Goal: Task Accomplishment & Management: Complete application form

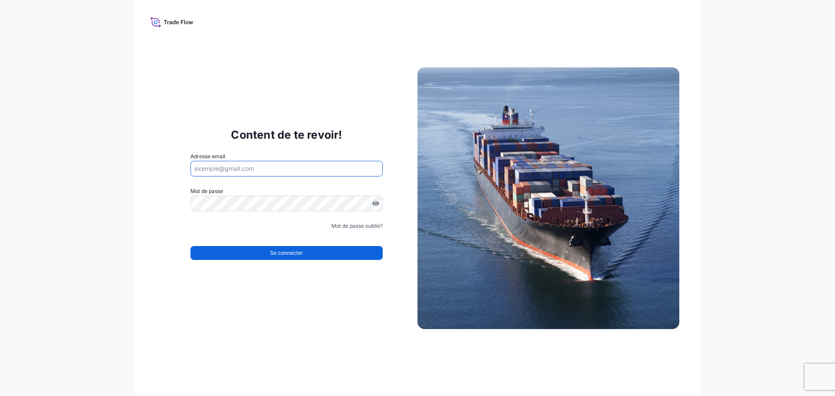
click at [277, 165] on input "Adresse email" at bounding box center [287, 169] width 192 height 16
type input "[PERSON_NAME][EMAIL_ADDRESS][DOMAIN_NAME]"
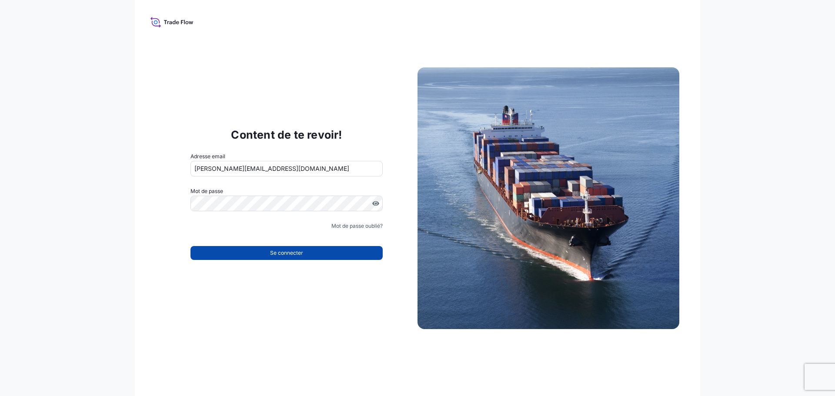
click at [351, 253] on button "Se connecter" at bounding box center [287, 253] width 192 height 14
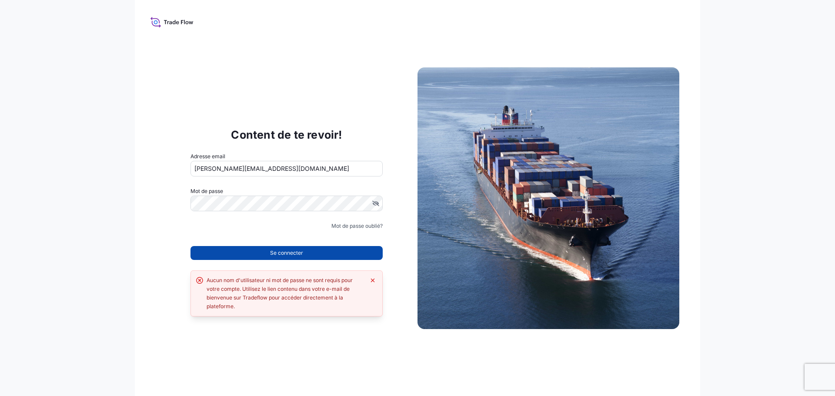
click at [340, 254] on button "Se connecter" at bounding box center [287, 253] width 192 height 14
click at [161, 27] on icon at bounding box center [172, 22] width 43 height 13
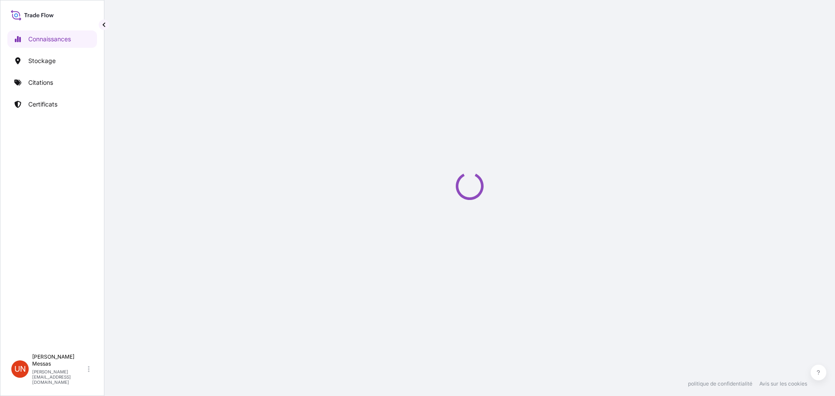
select select "2025"
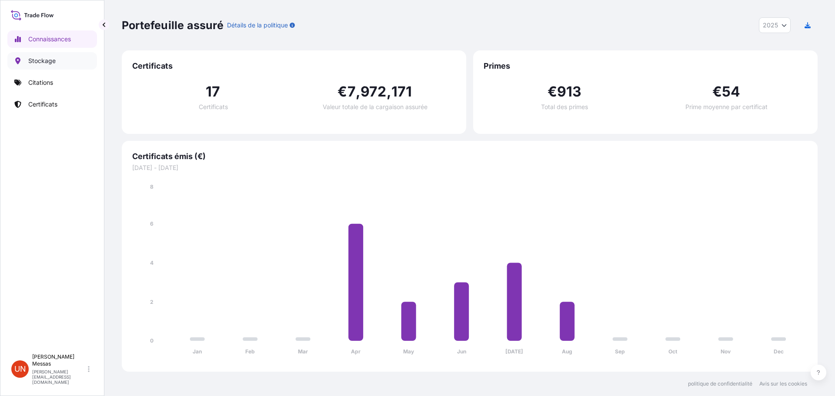
click at [37, 60] on font "Stockage" at bounding box center [41, 60] width 27 height 7
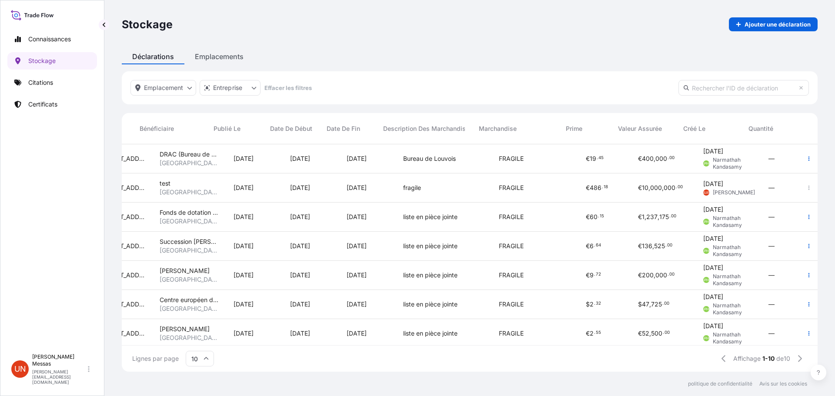
scroll to position [0, 285]
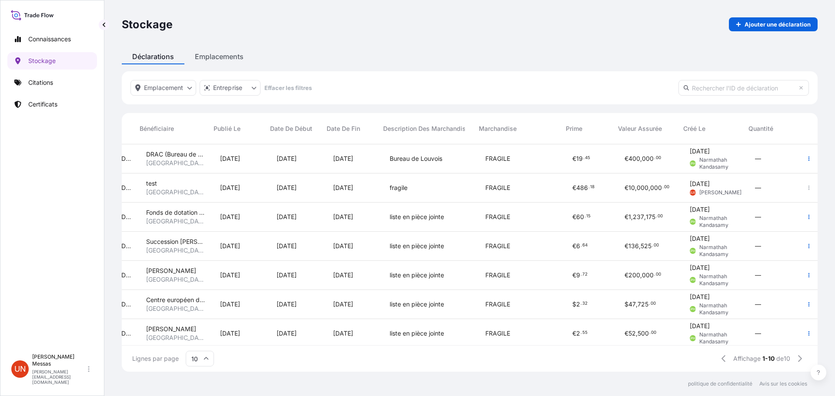
click at [640, 190] on font "000" at bounding box center [643, 187] width 12 height 7
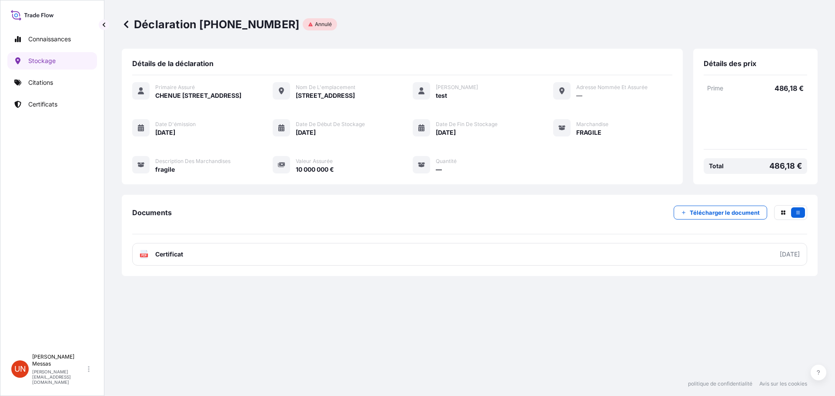
click at [315, 27] on font "Annulé" at bounding box center [323, 24] width 17 height 7
click at [178, 66] on font "Détails de la déclaration" at bounding box center [172, 63] width 81 height 9
click at [740, 70] on div "Détails des prix" at bounding box center [756, 67] width 104 height 16
click at [51, 57] on p "Stockage" at bounding box center [41, 61] width 27 height 9
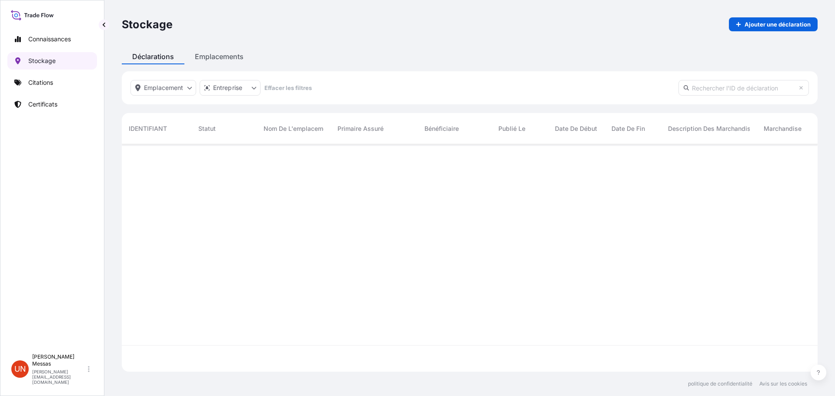
scroll to position [226, 690]
click at [219, 60] on div "Stockage Ajouter une déclaration Déclarations Emplacements Emplacement Entrepri…" at bounding box center [469, 186] width 731 height 372
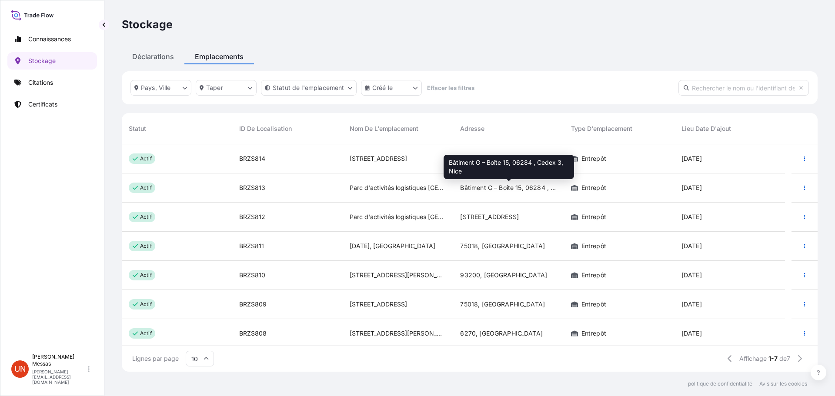
scroll to position [3, 0]
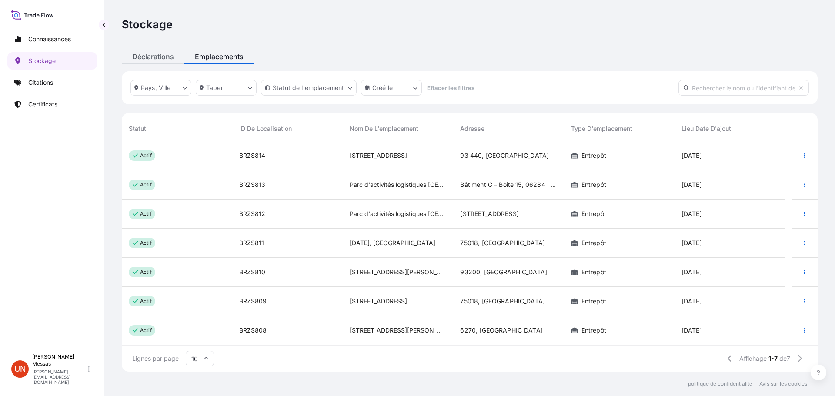
click at [148, 60] on font "Déclarations" at bounding box center [153, 56] width 42 height 9
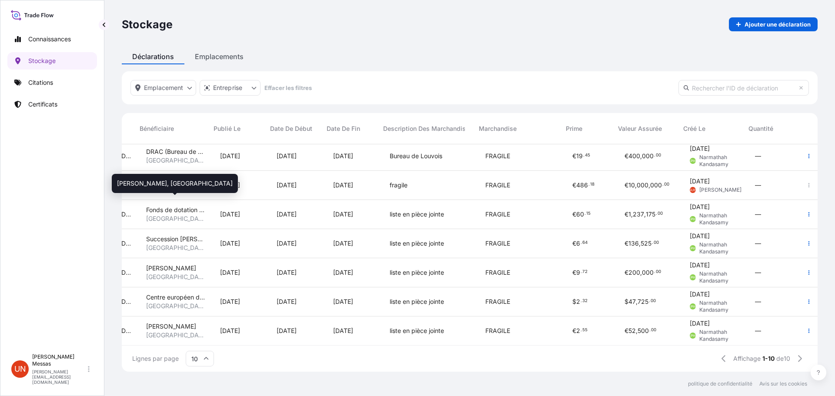
scroll to position [0, 285]
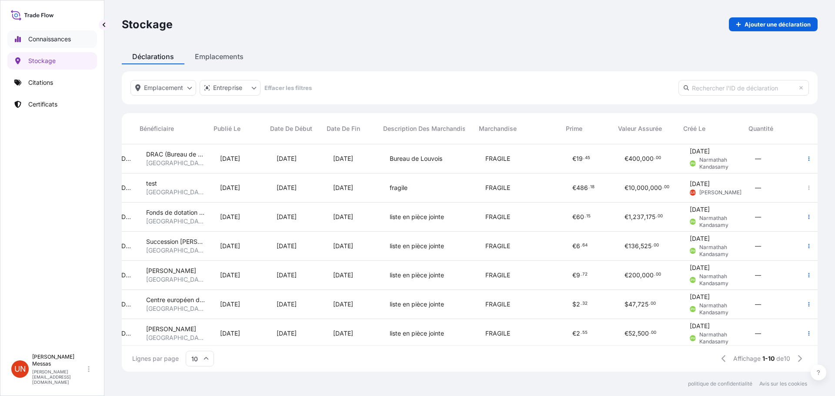
click at [40, 44] on link "Connaissances" at bounding box center [52, 38] width 90 height 17
select select "2025"
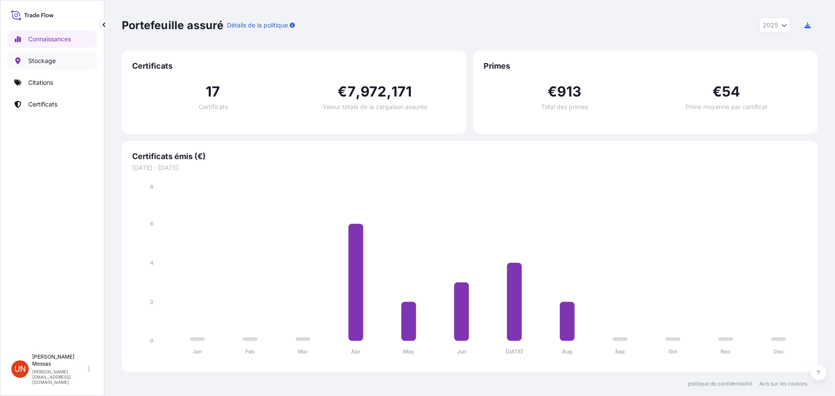
click at [44, 60] on font "Stockage" at bounding box center [41, 60] width 27 height 7
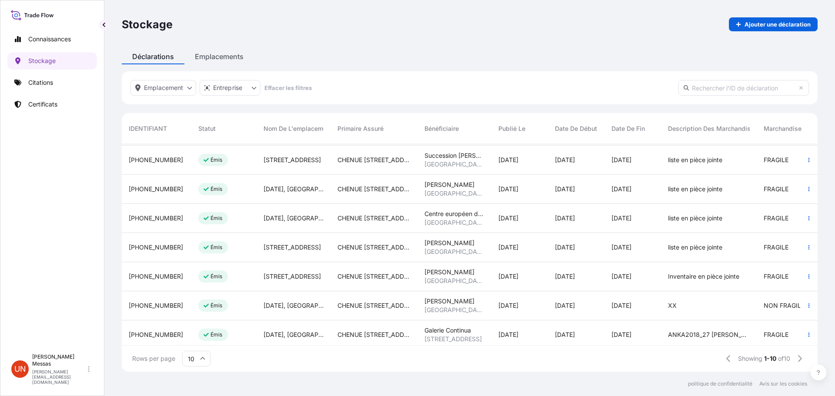
scroll to position [97, 0]
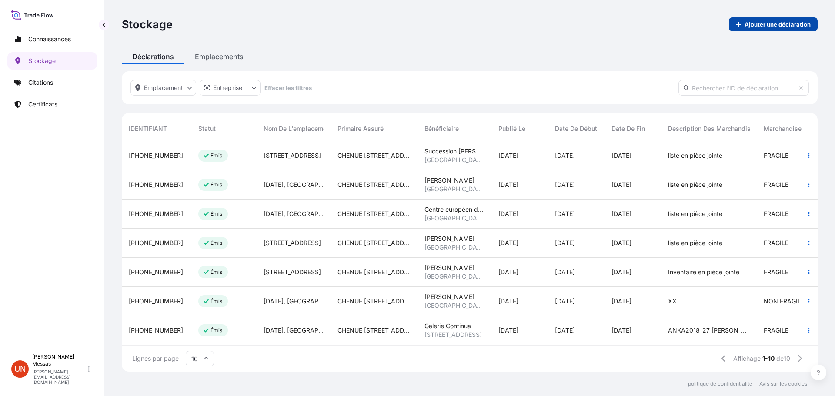
click at [783, 23] on font "Ajouter une déclaration" at bounding box center [778, 24] width 66 height 7
select select "31990"
select select "EUR"
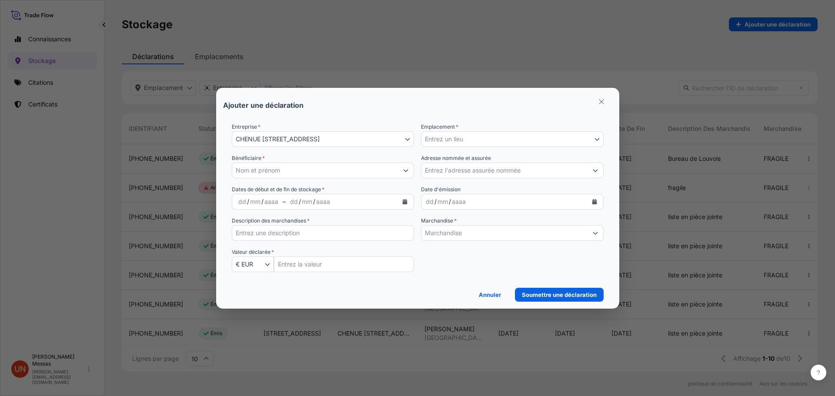
click at [332, 170] on input "Bénéficiaire *" at bounding box center [315, 171] width 166 height 16
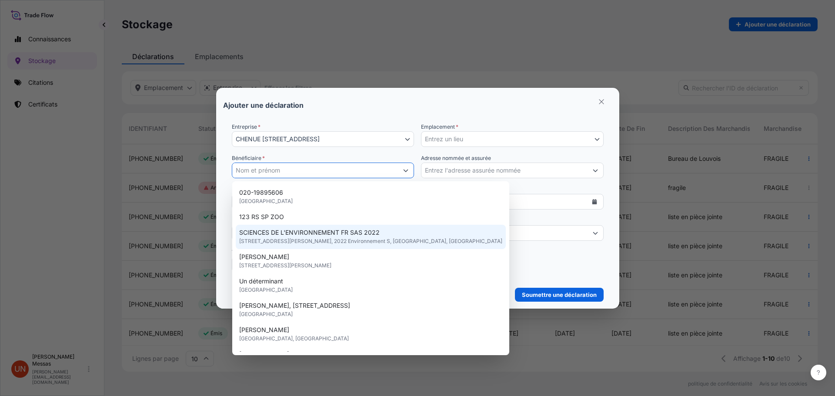
click at [556, 56] on div "Ajouter une déclaration Entreprise * CHENUE 151 Boulevard Haussmann, 75008 Pari…" at bounding box center [417, 198] width 835 height 396
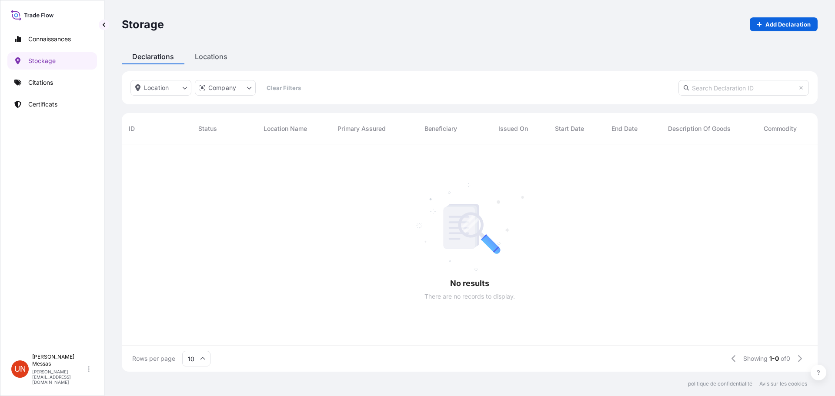
scroll to position [7, 7]
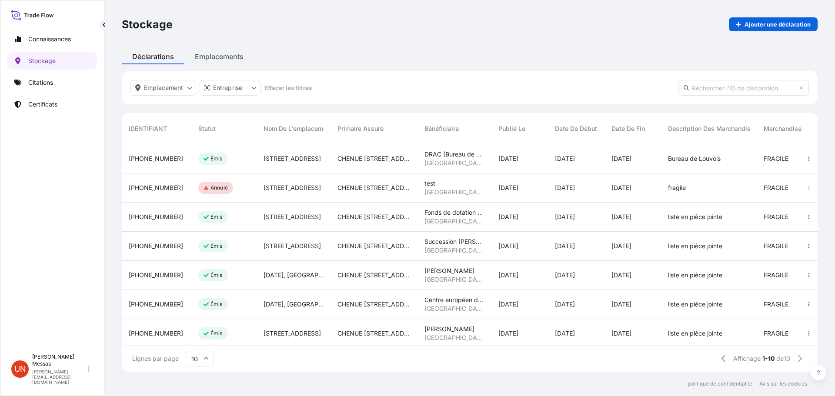
click at [213, 190] on font "Annulé" at bounding box center [219, 187] width 17 height 7
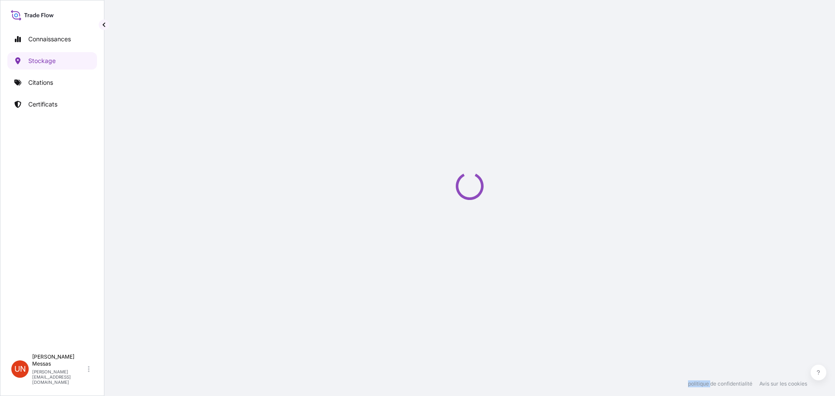
click at [213, 190] on div "Loading" at bounding box center [470, 186] width 696 height 372
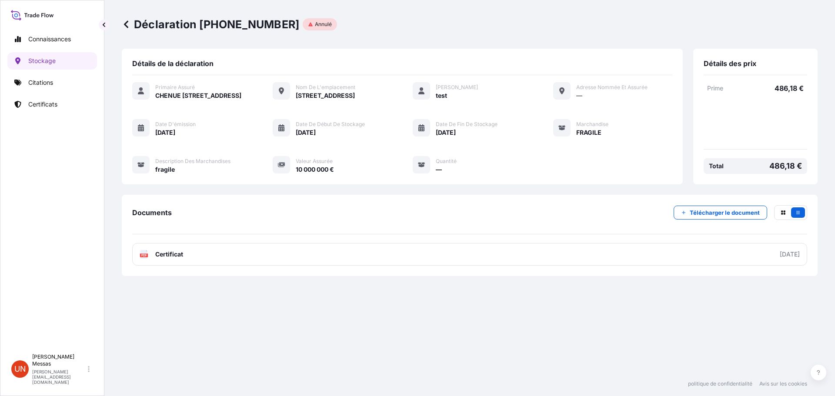
click at [750, 174] on div "Total 486,18 €" at bounding box center [756, 166] width 104 height 16
click at [35, 81] on font "Citations" at bounding box center [40, 82] width 25 height 7
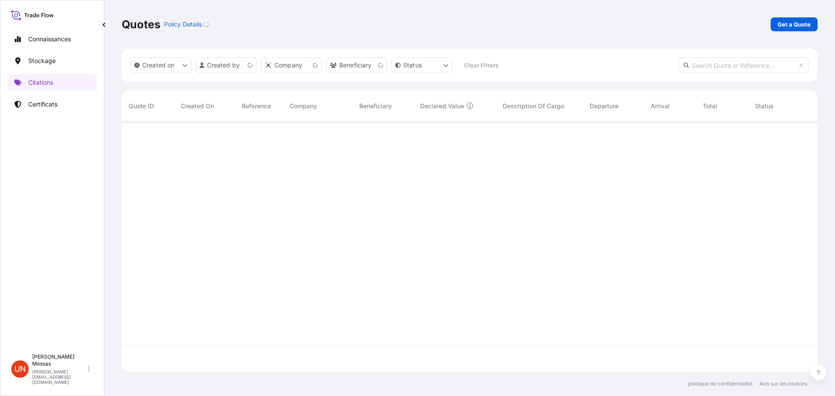
scroll to position [248, 690]
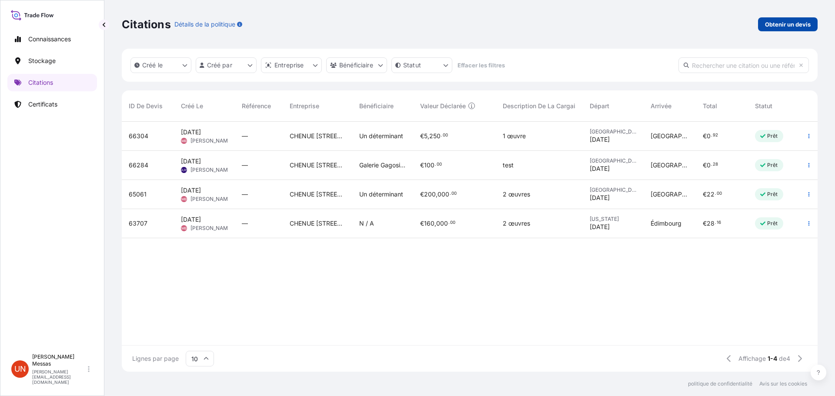
click at [785, 27] on font "Obtenir un devis" at bounding box center [788, 24] width 46 height 7
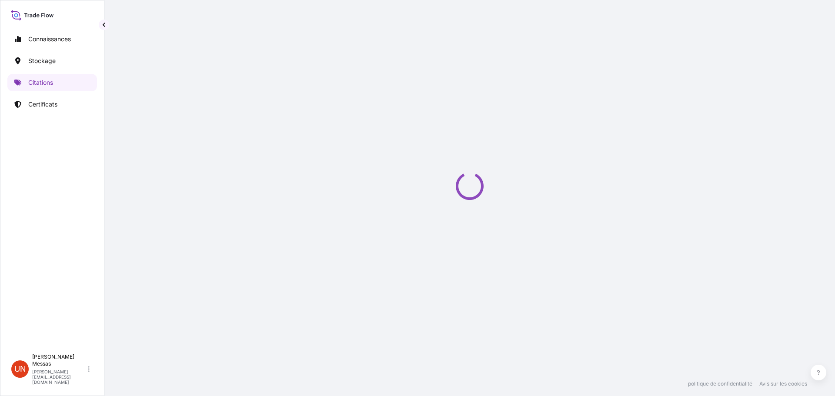
select select "Sea"
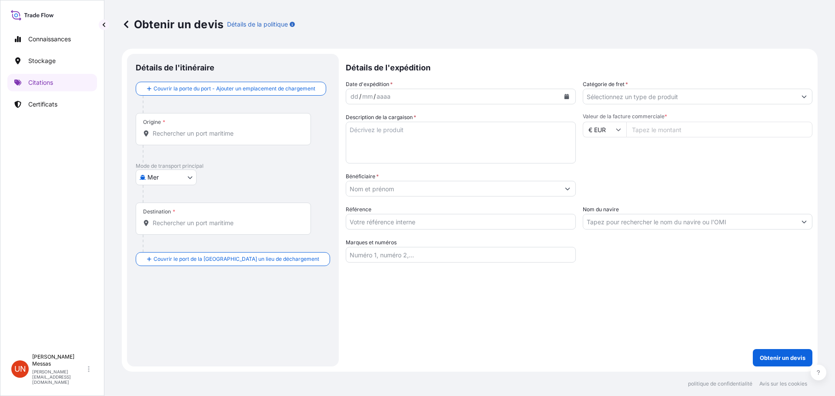
click at [296, 183] on div "Mode de transport principal Mer Mer Manipulation d'œuvres d'art Courrier Taxi o…" at bounding box center [233, 183] width 194 height 40
click at [222, 105] on div "Couvrir la porte du port - Ajouter un emplacement de chargement" at bounding box center [233, 97] width 194 height 31
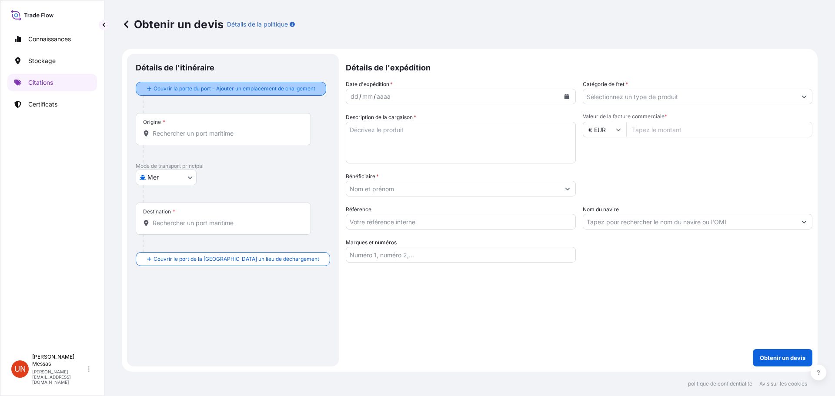
click at [0, 0] on div "Lieu de chargement" at bounding box center [0, 0] width 0 height 0
click at [0, 0] on input "Lieu de chargement" at bounding box center [0, 0] width 0 height 0
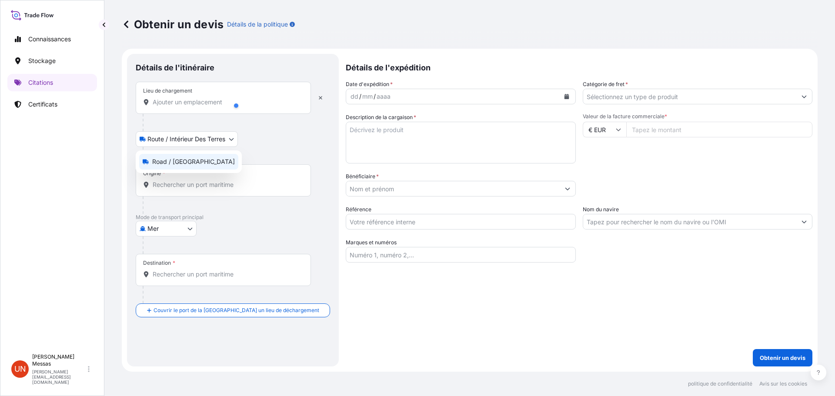
click at [207, 140] on body "Connaissances Stockage Citations Certificats UN Ahmed Messas ahmed.messas@chenu…" at bounding box center [417, 198] width 835 height 396
click at [208, 190] on div "Origine *" at bounding box center [223, 180] width 175 height 32
click at [208, 189] on input "Origine *" at bounding box center [226, 185] width 147 height 9
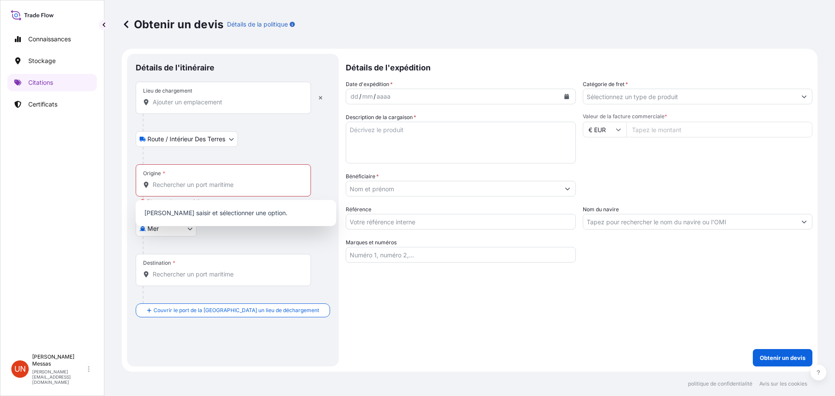
click at [518, 335] on div "Détails de l'expédition Date d'expédition * dd / mm / aaaa Catégorie de fret * …" at bounding box center [579, 210] width 467 height 313
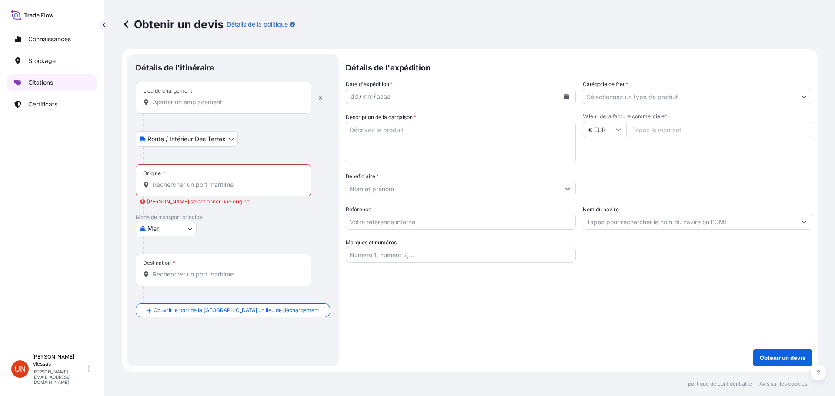
click at [48, 83] on font "Citations" at bounding box center [40, 82] width 25 height 7
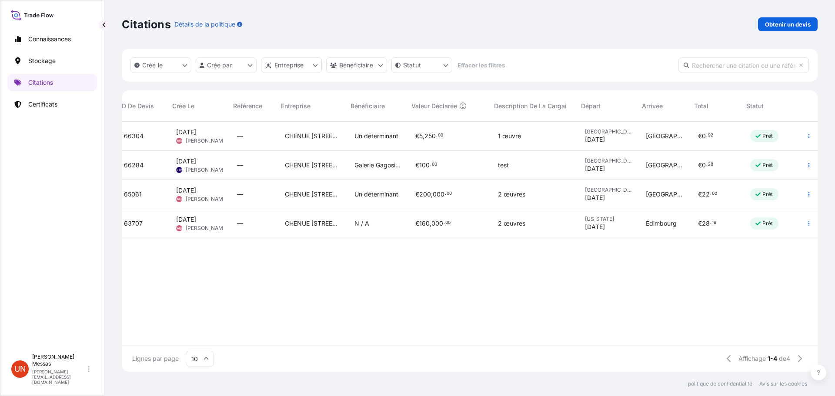
scroll to position [0, 9]
click at [37, 18] on icon at bounding box center [32, 15] width 43 height 13
click at [0, 8] on div "Connaissances Stockage Citations Certificats UN Ahmed Messas ahmed.messas@chenu…" at bounding box center [52, 198] width 104 height 396
click at [22, 11] on icon at bounding box center [32, 15] width 43 height 13
click at [20, 15] on icon at bounding box center [32, 15] width 43 height 13
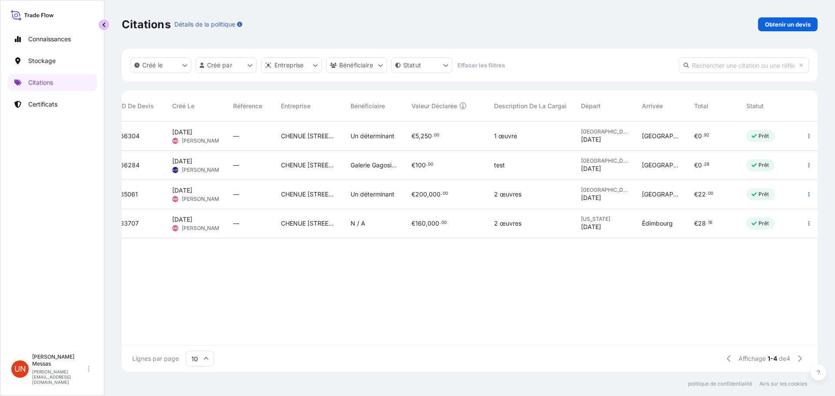
click at [107, 28] on button "button" at bounding box center [104, 25] width 10 height 10
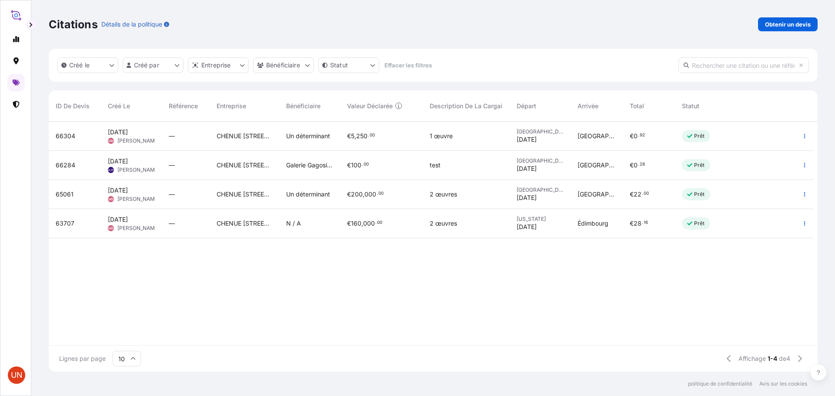
scroll to position [248, 763]
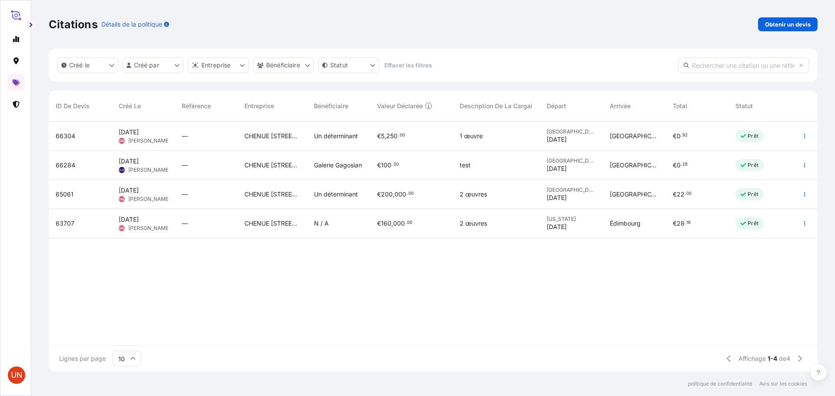
click at [17, 14] on icon at bounding box center [16, 15] width 10 height 13
click at [13, 44] on link at bounding box center [15, 38] width 17 height 17
select select "2025"
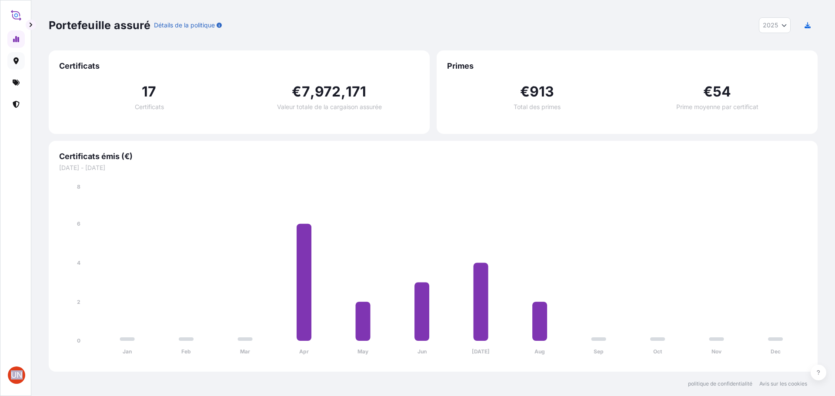
click at [21, 61] on link at bounding box center [15, 60] width 17 height 17
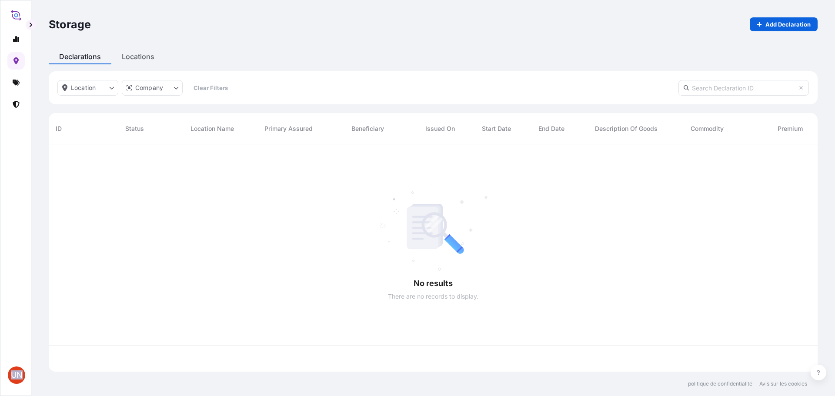
scroll to position [226, 763]
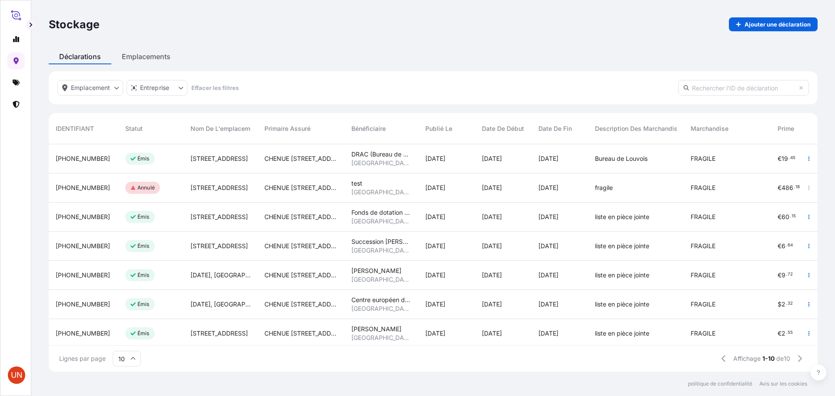
drag, startPoint x: 35, startPoint y: 18, endPoint x: 15, endPoint y: 17, distance: 20.1
click at [34, 18] on div "Stockage Ajouter une déclaration Déclarations Emplacements Emplacement Entrepri…" at bounding box center [433, 186] width 804 height 372
click at [13, 17] on icon at bounding box center [16, 17] width 9 height 7
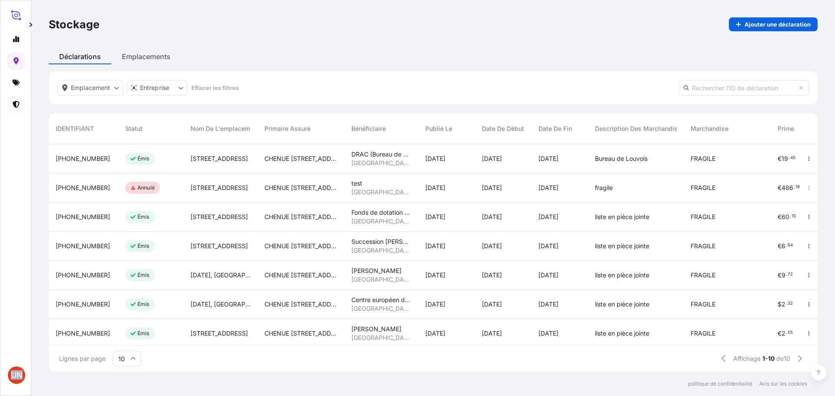
click at [16, 104] on icon at bounding box center [16, 104] width 7 height 7
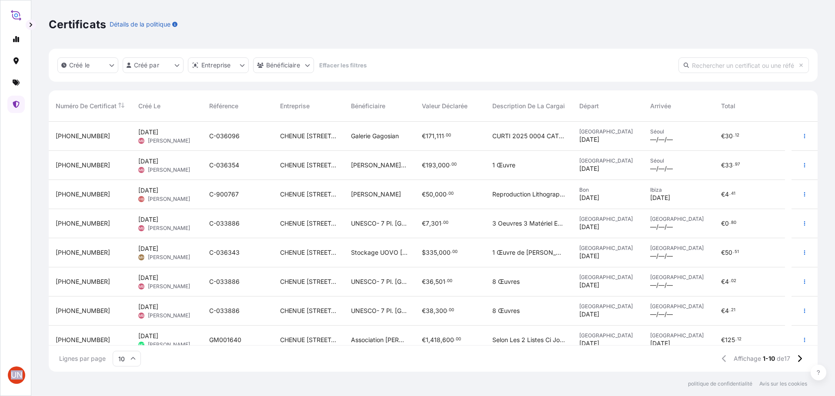
scroll to position [68, 0]
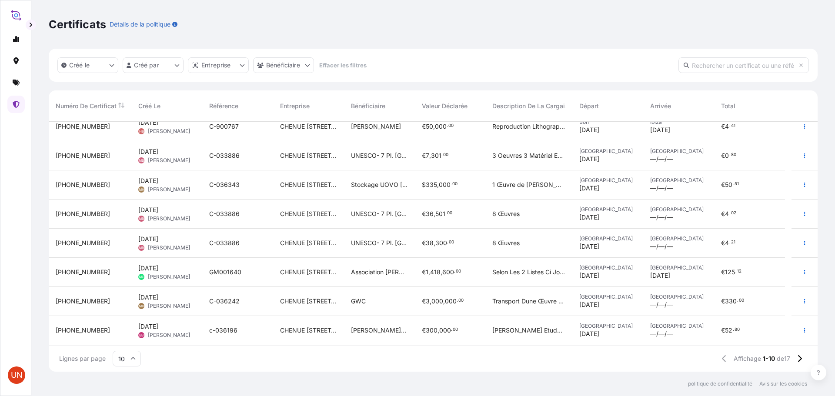
click at [782, 359] on font "de" at bounding box center [780, 358] width 7 height 7
click at [807, 360] on div "Lignes par page 10 Affichage 1-10 de 17" at bounding box center [433, 359] width 769 height 26
click at [804, 360] on button at bounding box center [799, 359] width 15 height 14
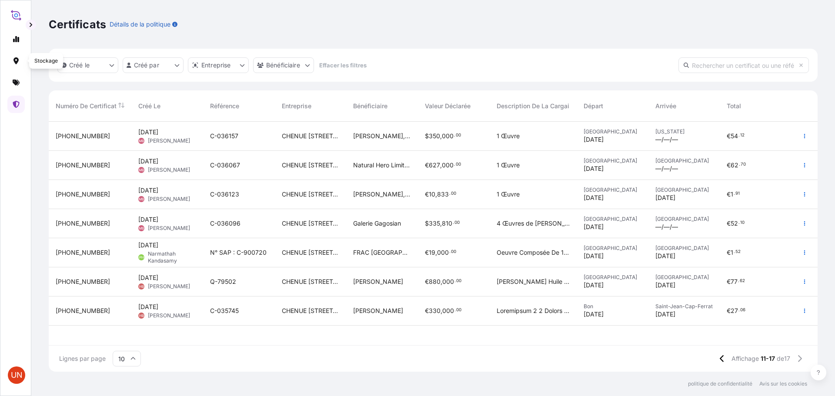
scroll to position [248, 763]
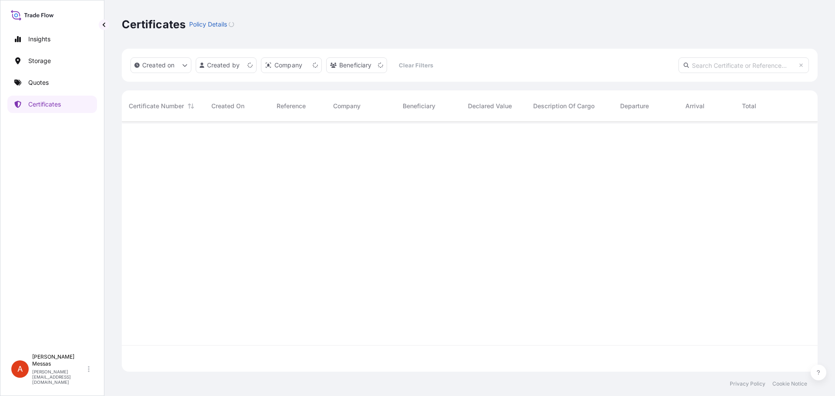
scroll to position [248, 690]
click at [37, 381] on p "[PERSON_NAME][EMAIL_ADDRESS][DOMAIN_NAME]" at bounding box center [59, 377] width 54 height 16
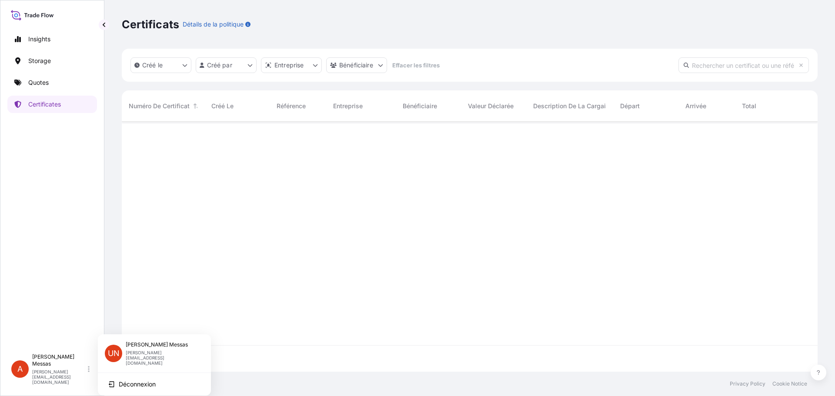
click at [150, 356] on font "[PERSON_NAME][EMAIL_ADDRESS][DOMAIN_NAME]" at bounding box center [145, 358] width 39 height 16
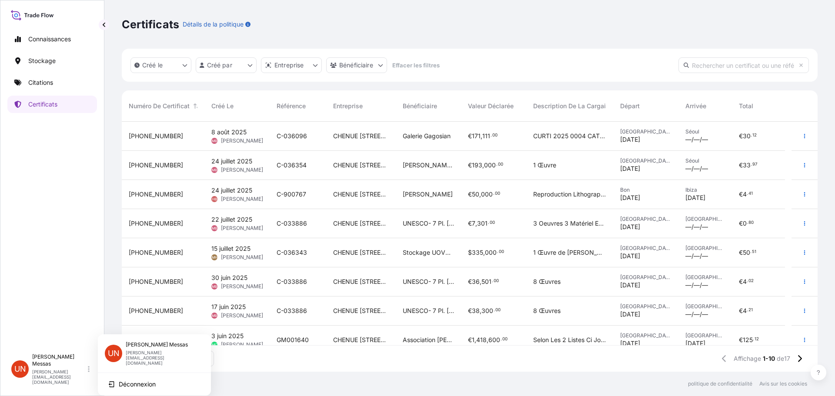
click at [80, 201] on div "Connaissances Stockage Citations Certificats" at bounding box center [52, 186] width 90 height 327
click at [46, 87] on link "Citations" at bounding box center [52, 82] width 90 height 17
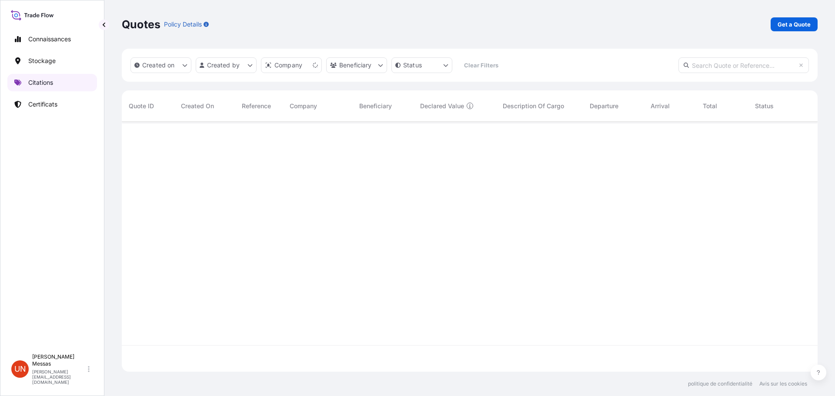
scroll to position [248, 690]
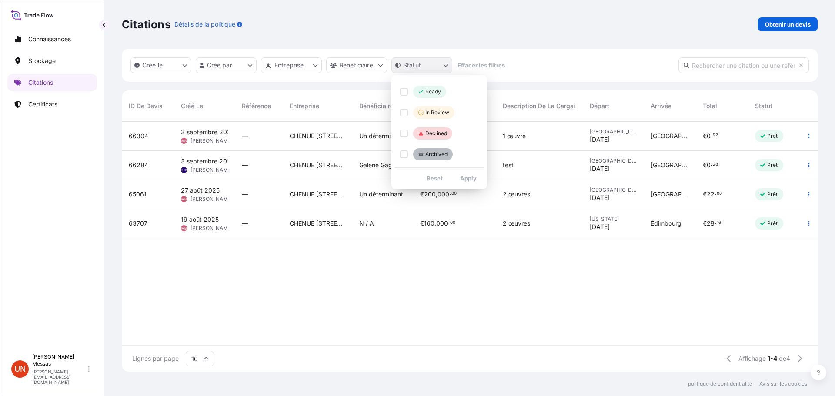
click at [443, 66] on html "Connaissances Stockage Citations Certificats UN [PERSON_NAME] [PERSON_NAME][EMA…" at bounding box center [417, 198] width 835 height 396
click at [352, 70] on html "Connaissances Stockage Citations Certificats UN Ahmed Messas ahmed.messas@chenu…" at bounding box center [417, 198] width 835 height 396
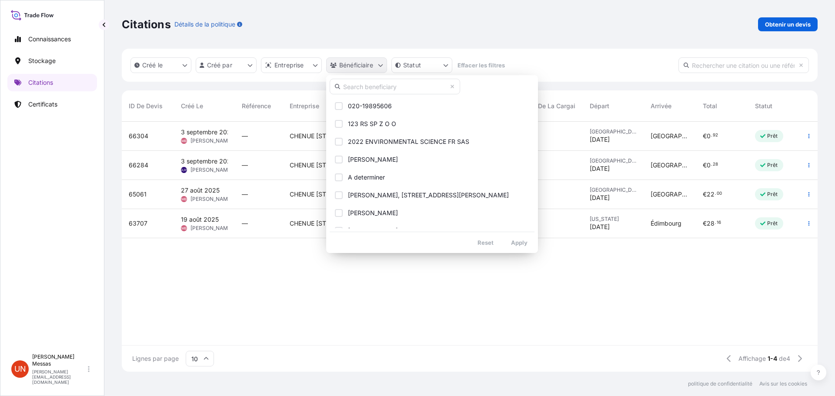
click at [352, 70] on html "Connaissances Stockage Citations Certificats UN Ahmed Messas ahmed.messas@chenu…" at bounding box center [417, 198] width 835 height 396
click at [291, 67] on html "Connaissances Stockage Citations Certificats UN Ahmed Messas ahmed.messas@chenu…" at bounding box center [417, 198] width 835 height 396
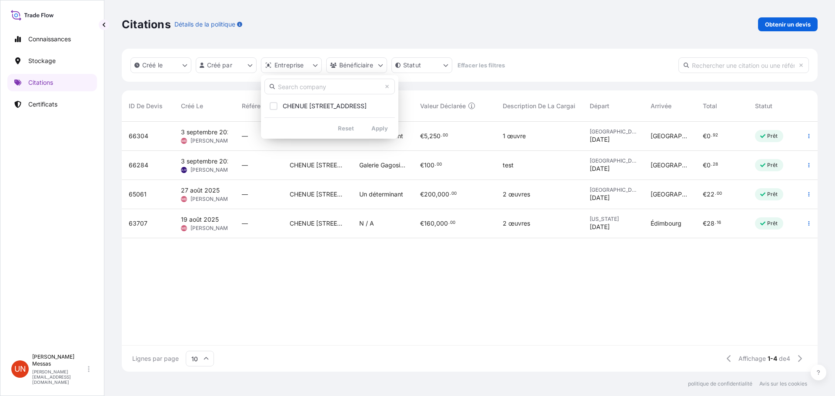
click at [291, 67] on html "Connaissances Stockage Citations Certificats UN Ahmed Messas ahmed.messas@chenu…" at bounding box center [417, 198] width 835 height 396
click at [218, 70] on html "Connaissances Stockage Citations Certificats UN Ahmed Messas ahmed.messas@chenu…" at bounding box center [417, 198] width 835 height 396
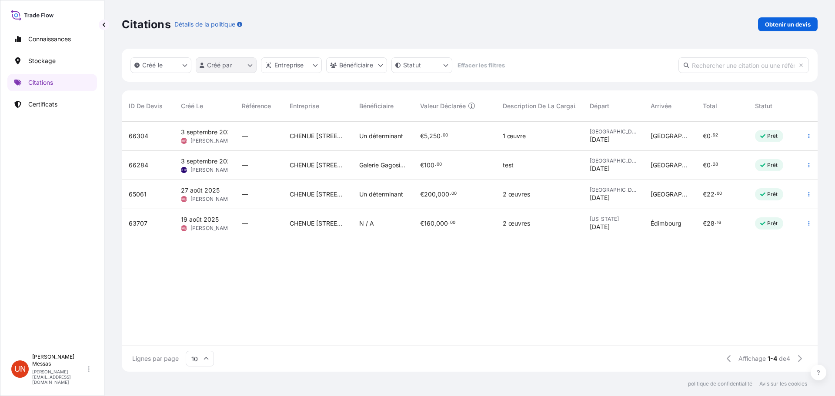
click at [218, 70] on html "Connaissances Stockage Citations Certificats UN Ahmed Messas ahmed.messas@chenu…" at bounding box center [417, 198] width 835 height 396
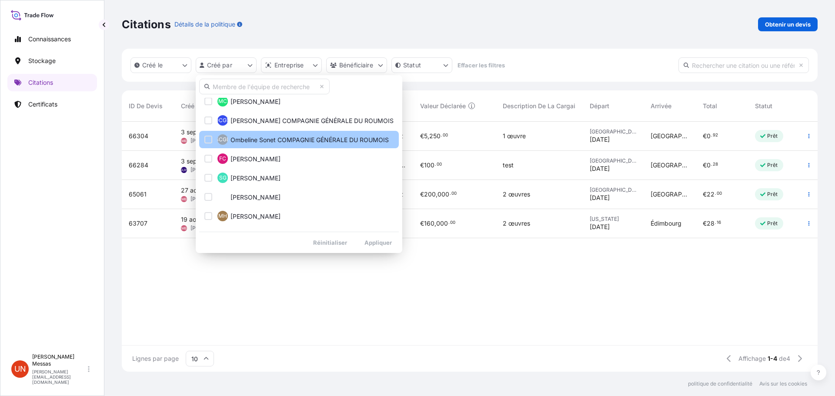
scroll to position [348, 0]
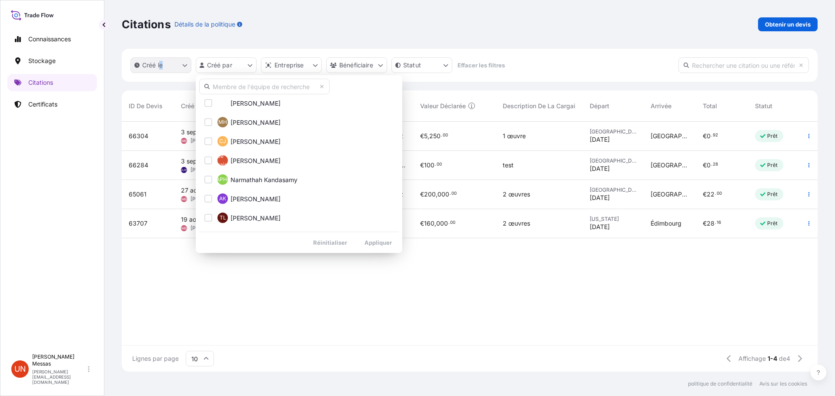
click at [162, 63] on html "Connaissances Stockage Citations Certificats UN Ahmed Messas ahmed.messas@chenu…" at bounding box center [417, 198] width 835 height 396
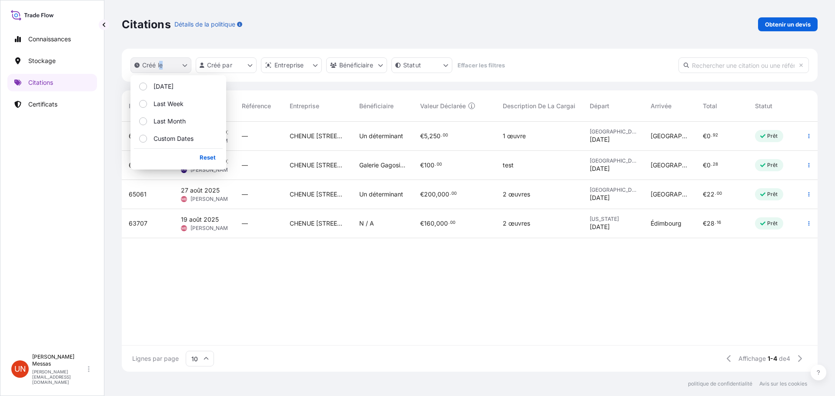
click at [162, 63] on font "Créé le" at bounding box center [152, 64] width 20 height 7
click at [85, 233] on div "Connaissances Stockage Citations Certificats" at bounding box center [52, 186] width 90 height 327
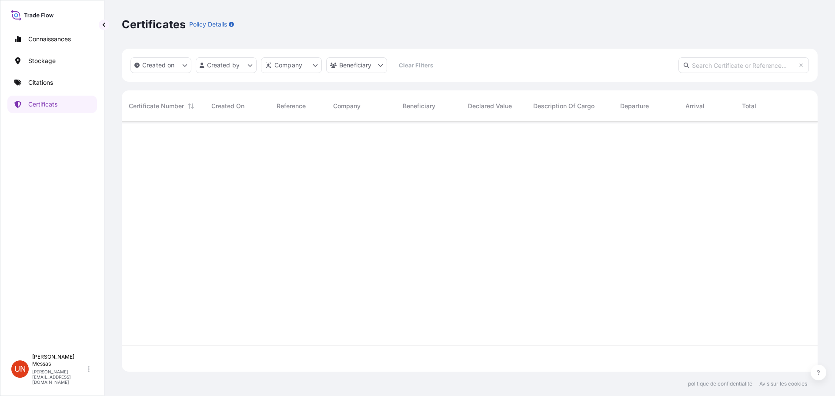
scroll to position [248, 690]
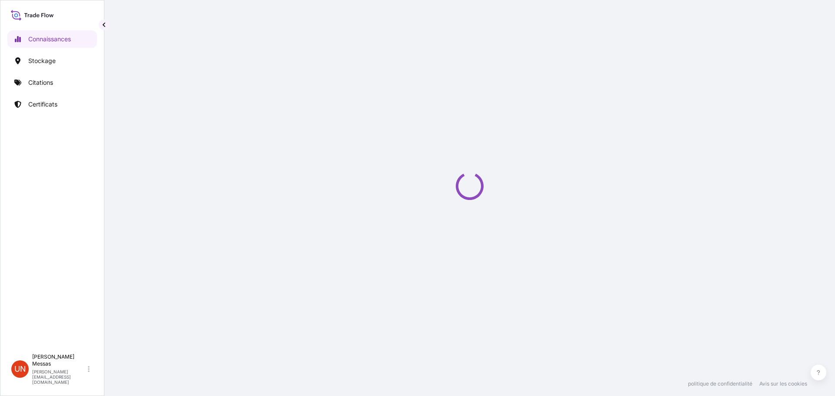
select select "2025"
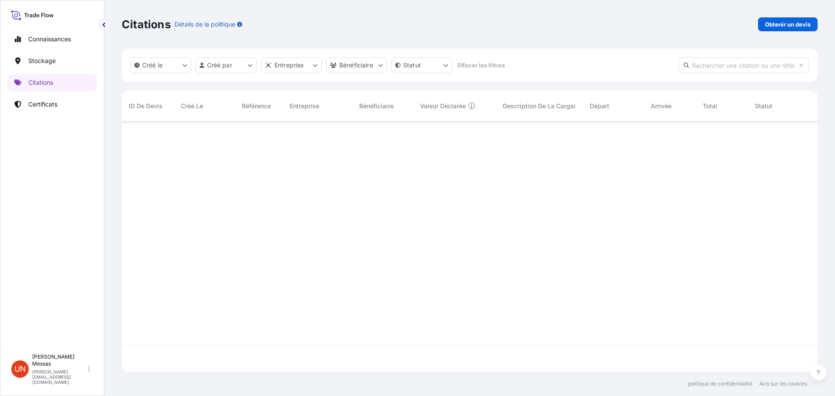
scroll to position [248, 690]
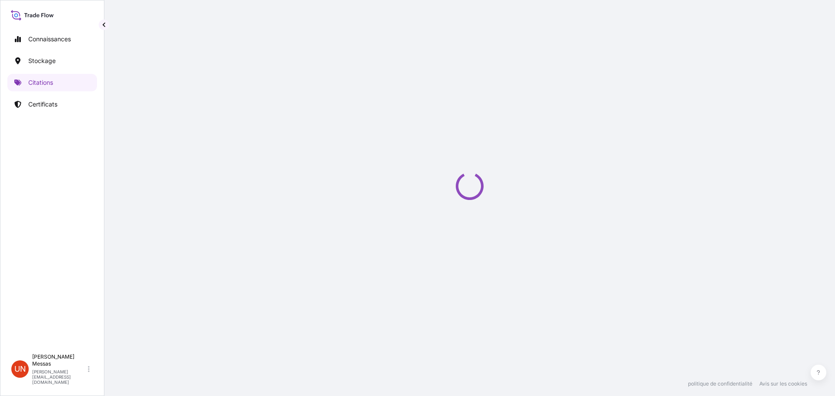
select select "Sea"
select select "31990"
select select "EUR"
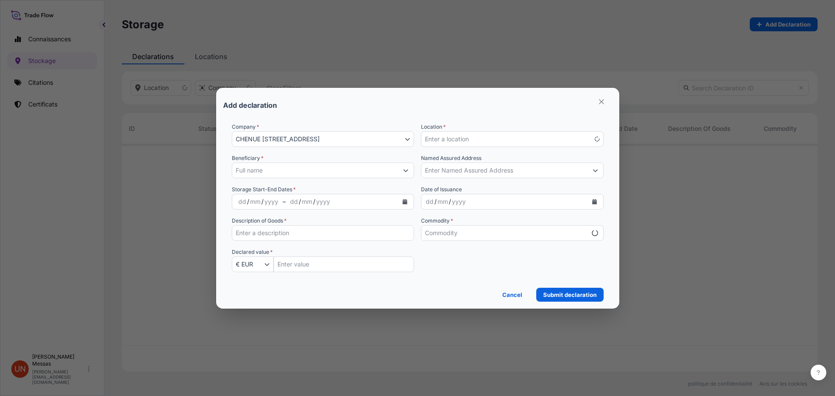
scroll to position [226, 690]
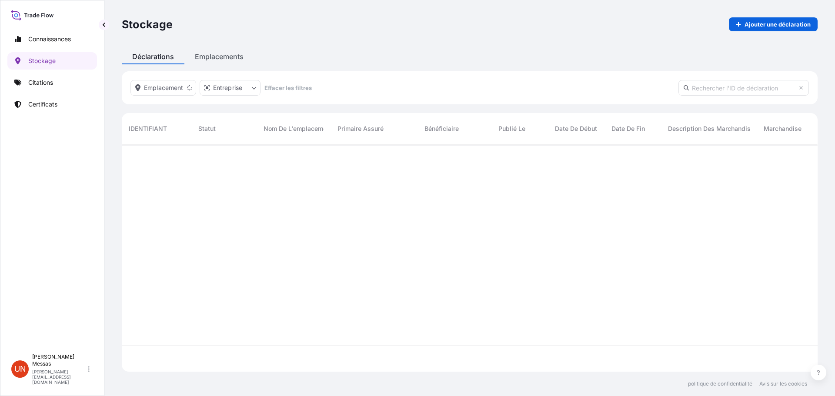
select select "2025"
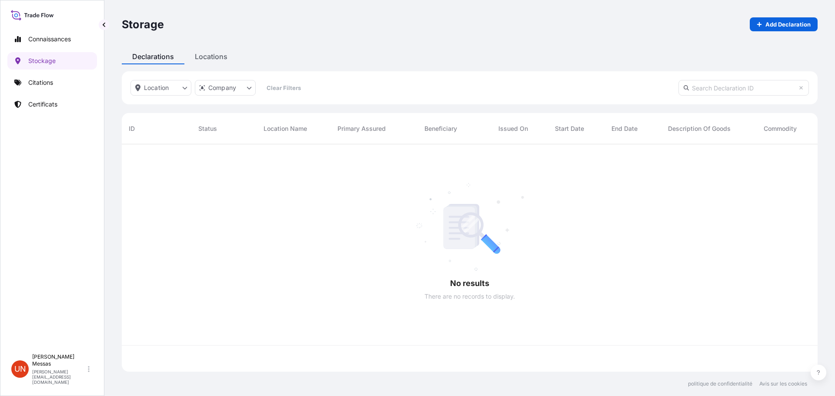
scroll to position [226, 690]
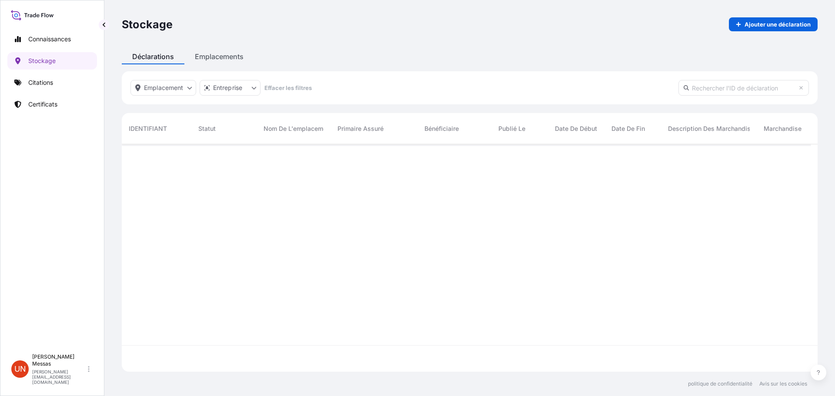
scroll to position [226, 690]
select select "2025"
